Goal: Task Accomplishment & Management: Manage account settings

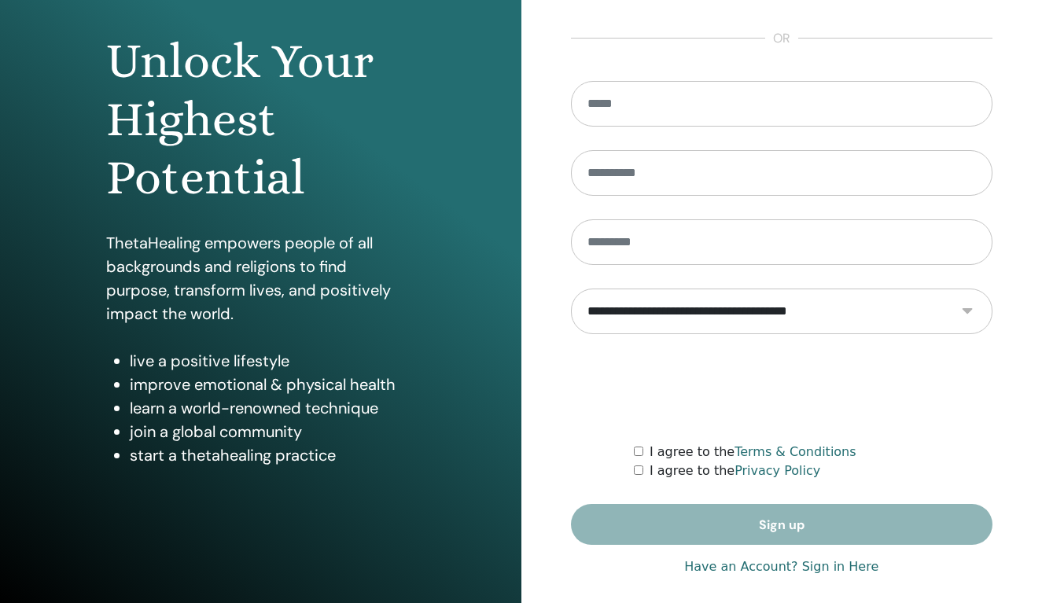
click at [861, 561] on link "Have an Account? Sign in Here" at bounding box center [781, 567] width 194 height 19
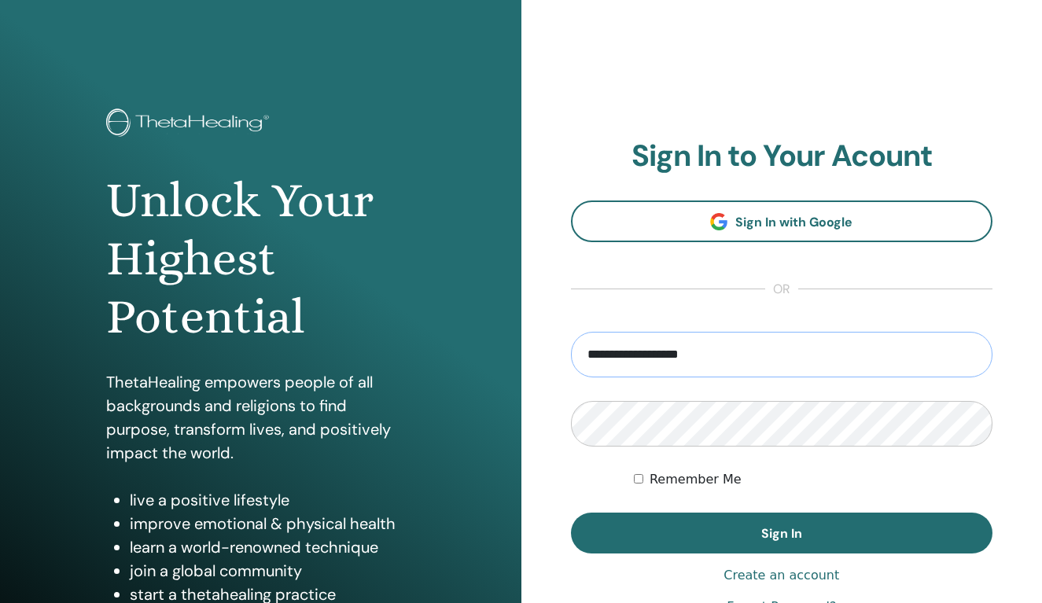
type input "**********"
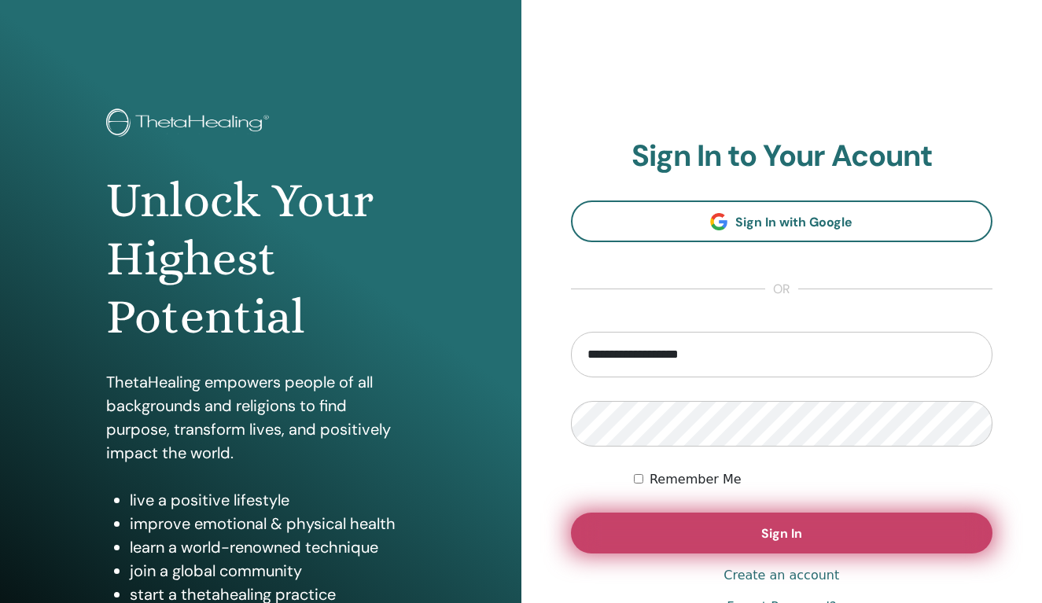
click at [789, 526] on span "Sign In" at bounding box center [782, 534] width 41 height 17
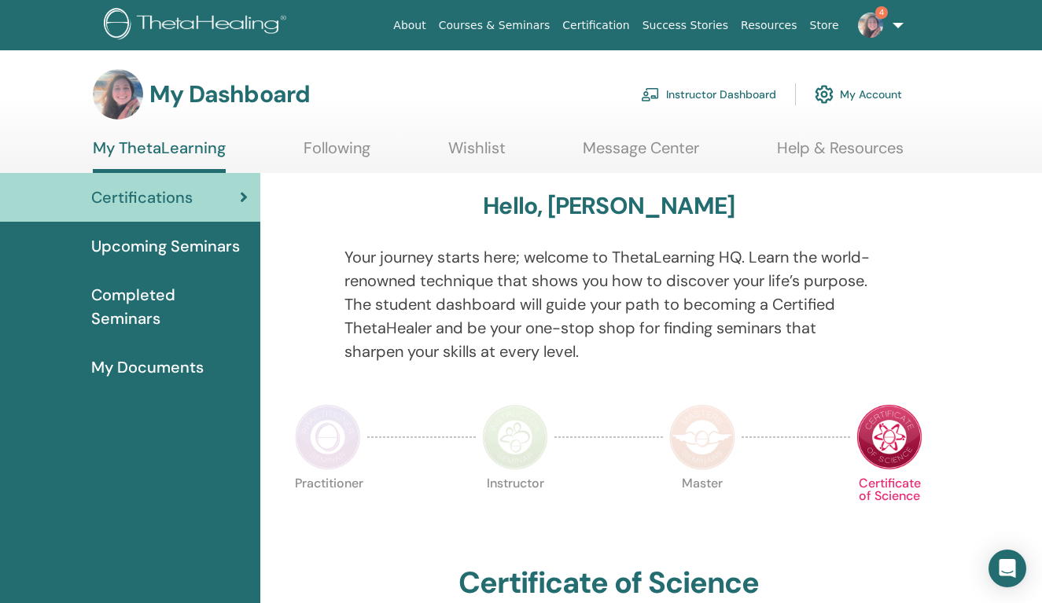
click at [680, 94] on link "Instructor Dashboard" at bounding box center [708, 94] width 135 height 35
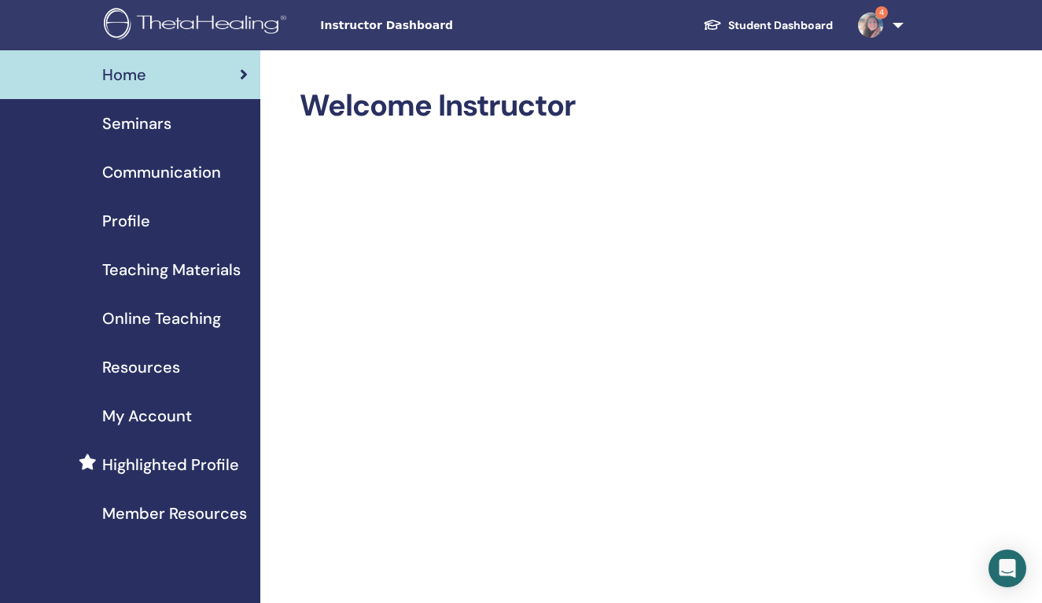
click at [155, 125] on span "Seminars" at bounding box center [136, 124] width 69 height 24
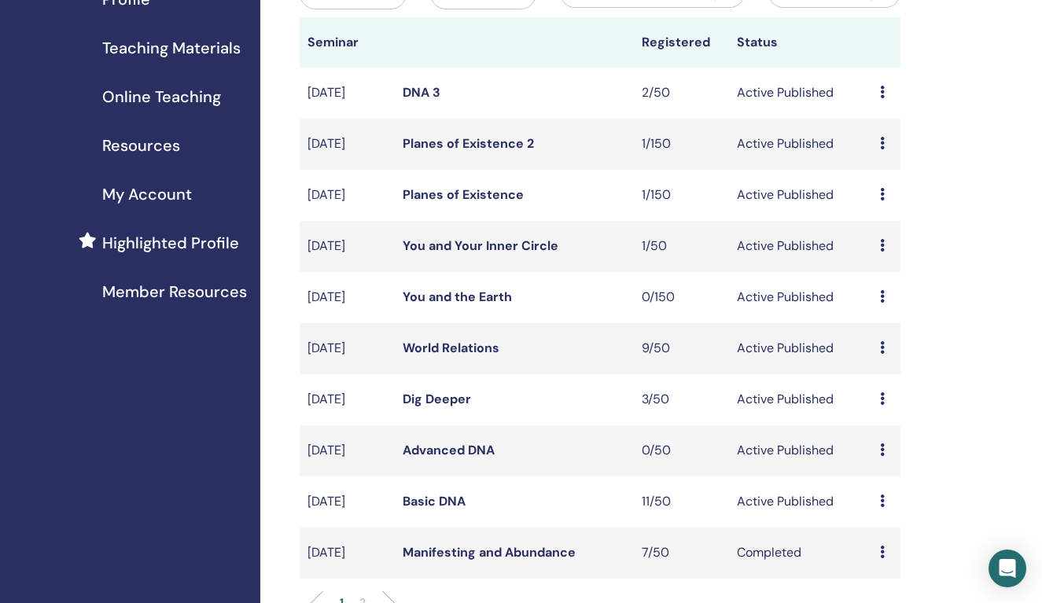
scroll to position [264, 0]
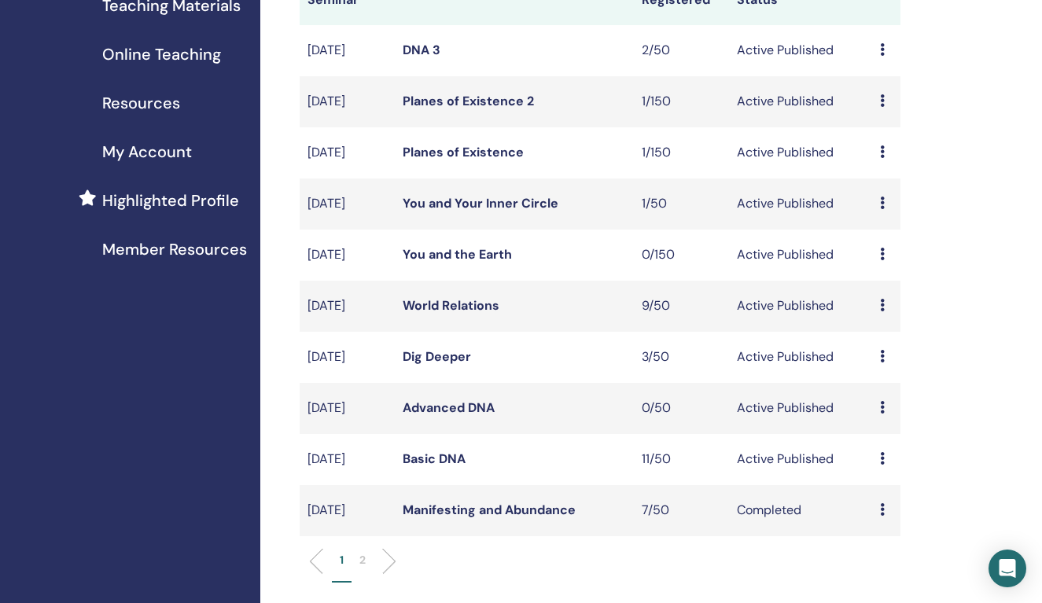
click at [437, 467] on link "Basic DNA" at bounding box center [434, 459] width 63 height 17
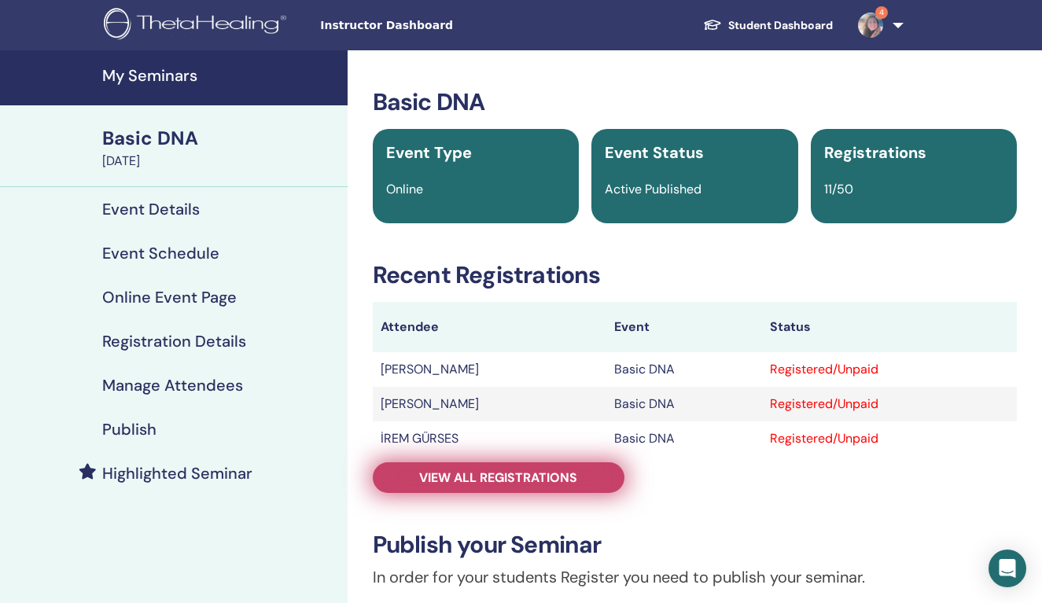
click at [519, 481] on span "View all registrations" at bounding box center [498, 478] width 158 height 17
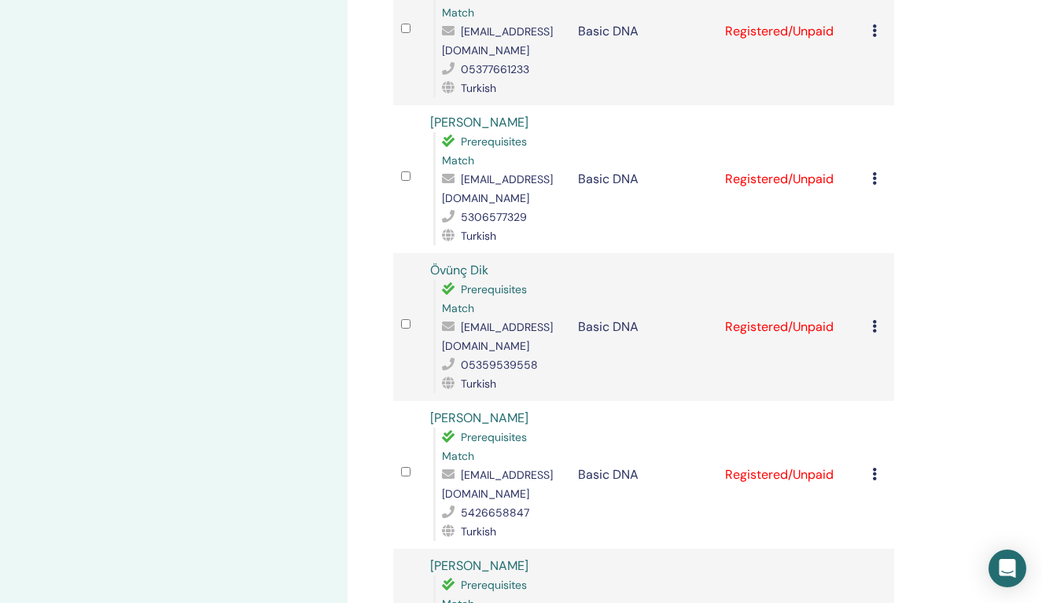
scroll to position [1041, 0]
click at [873, 472] on icon at bounding box center [874, 473] width 5 height 13
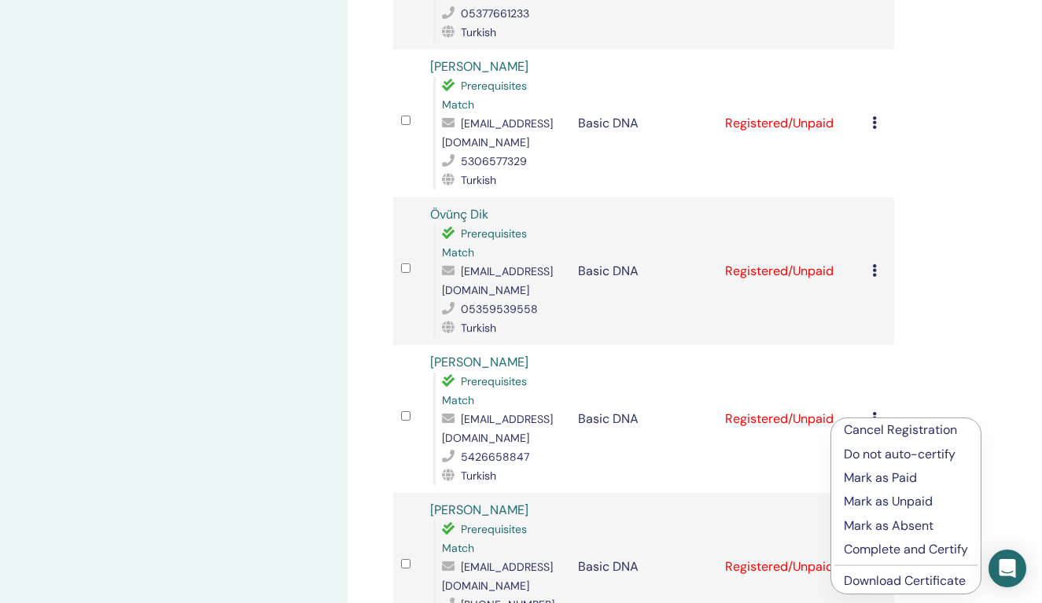
scroll to position [1100, 0]
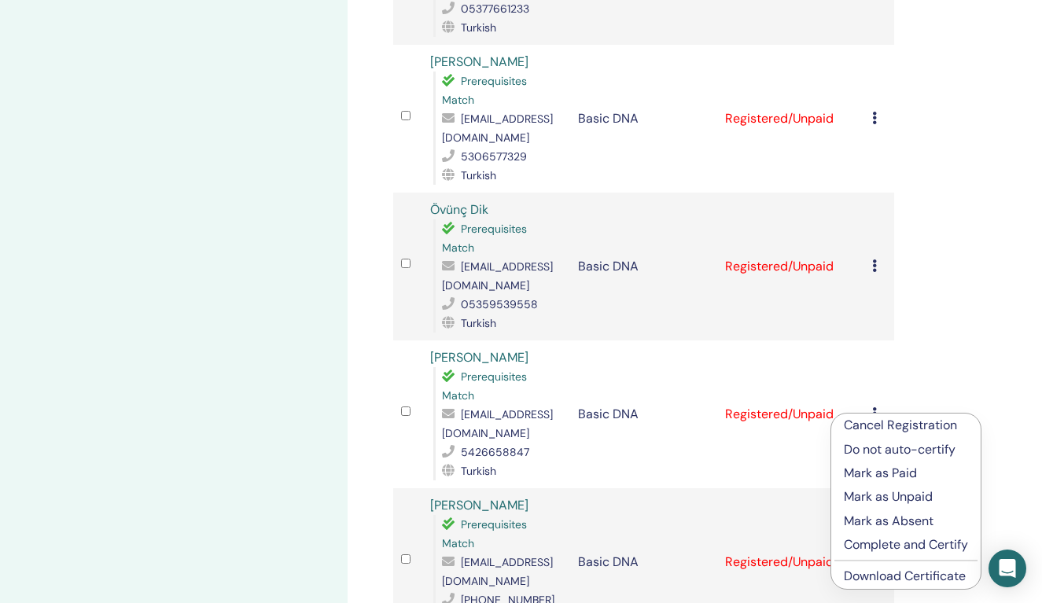
click at [892, 424] on p "Cancel Registration" at bounding box center [906, 425] width 124 height 19
